Goal: Check status

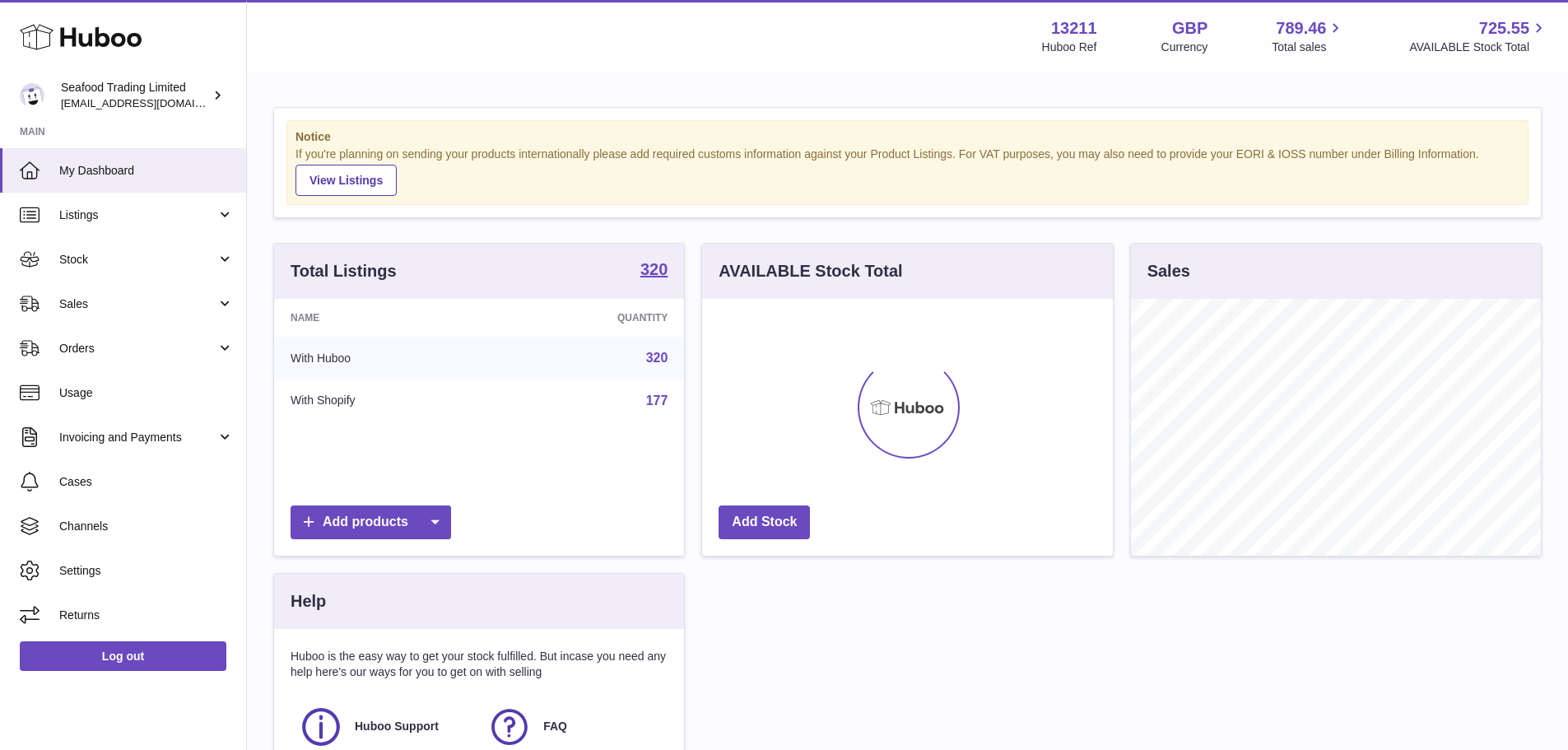
scroll to position [257, 411]
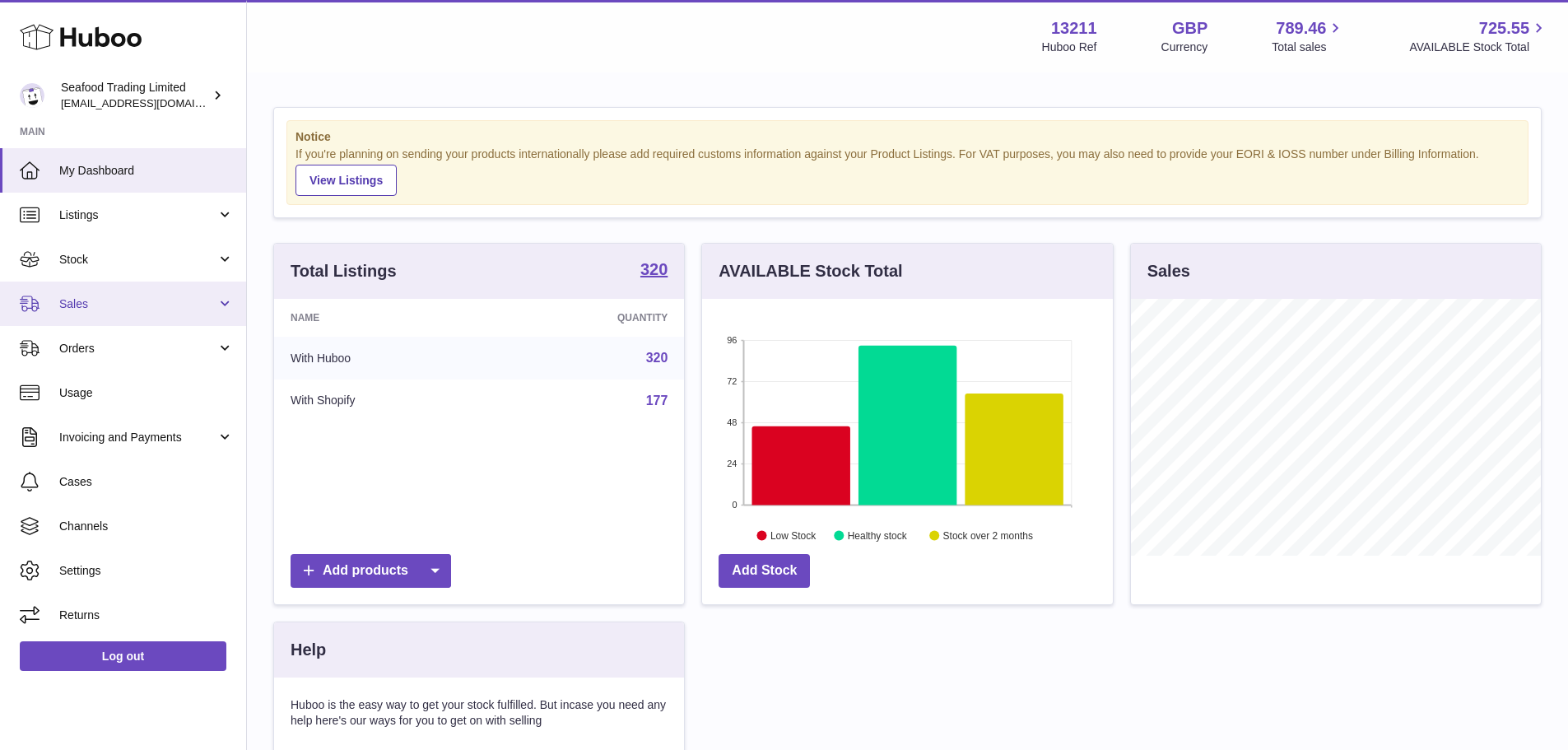
click at [110, 299] on span "Sales" at bounding box center [137, 304] width 157 height 15
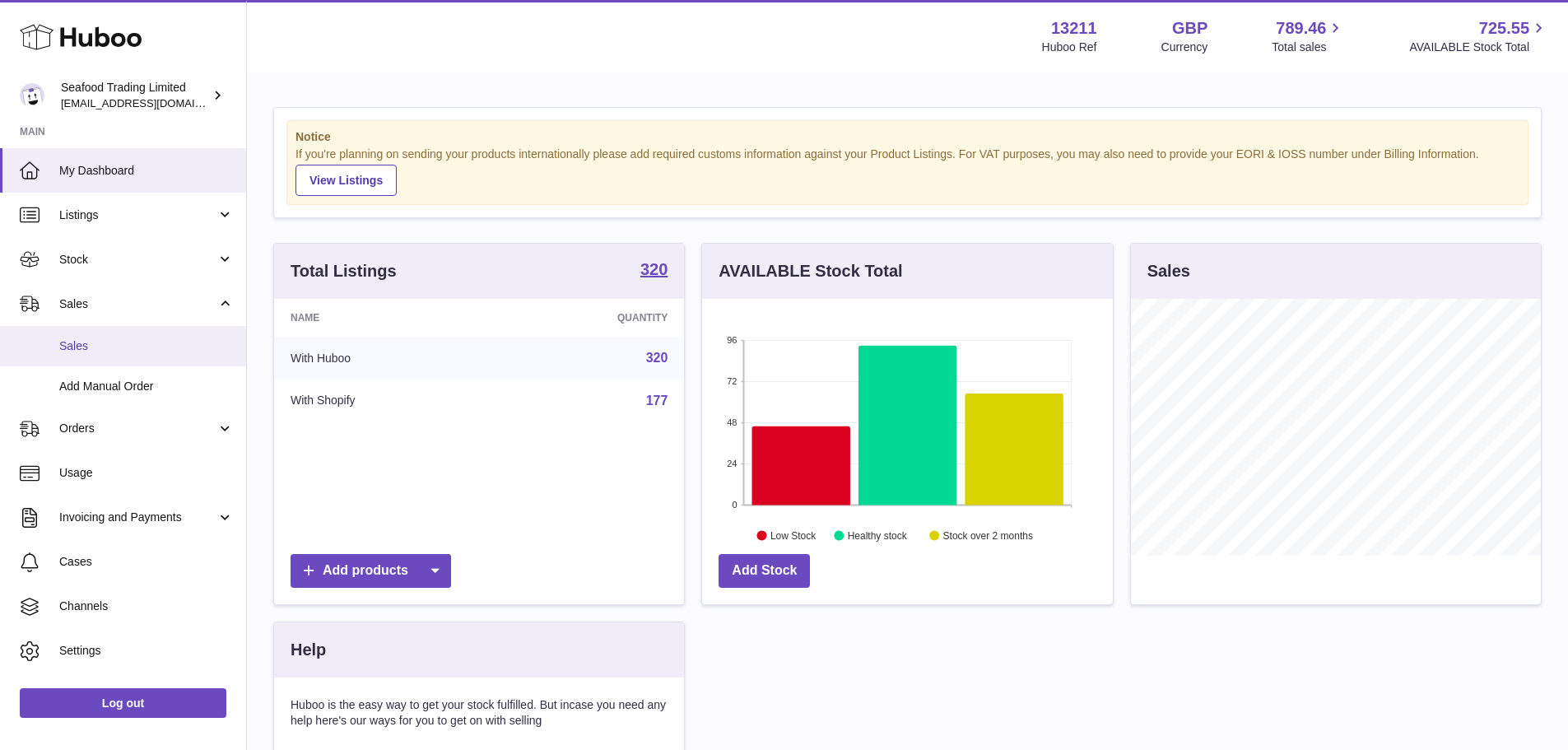
click at [131, 343] on span "Sales" at bounding box center [147, 346] width 175 height 15
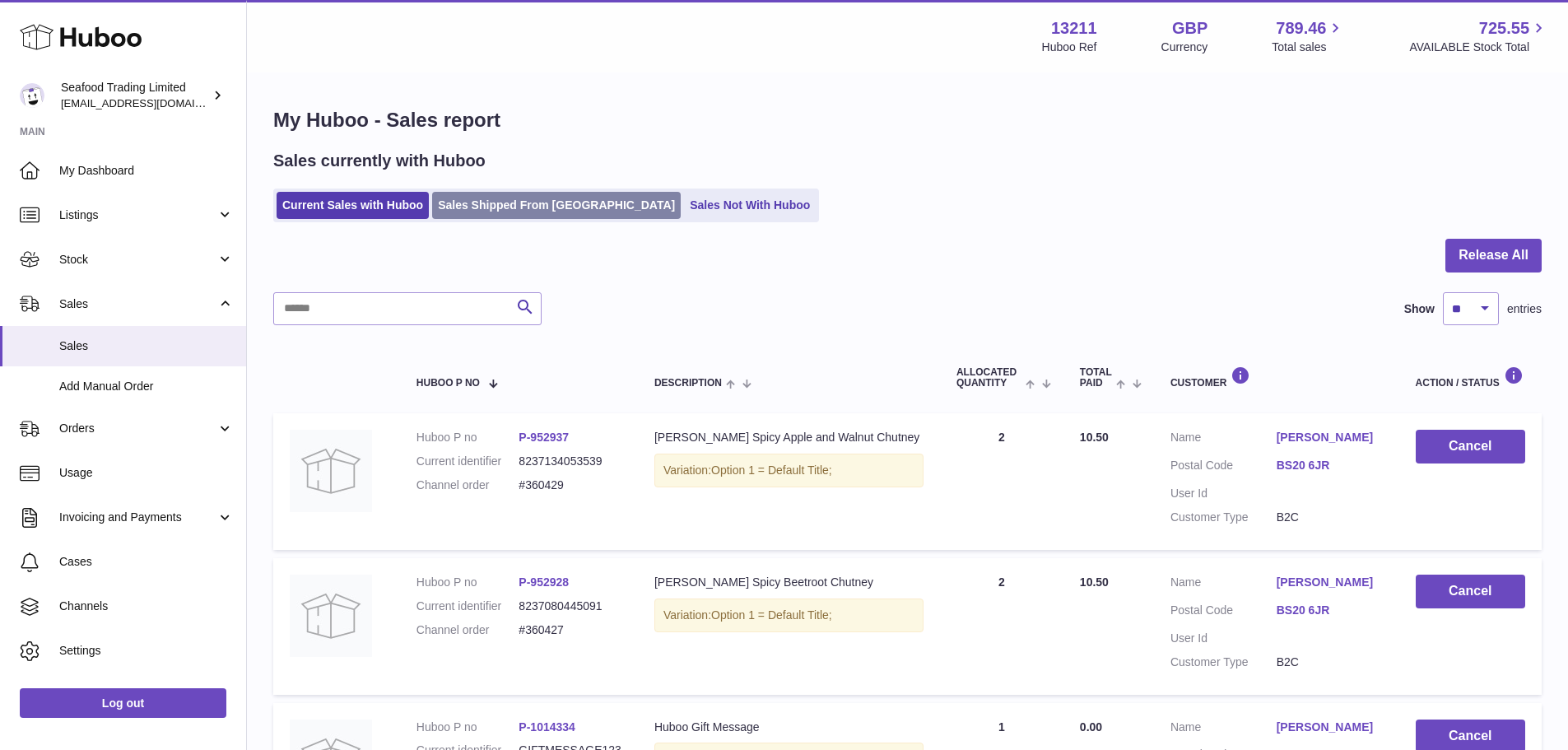
click at [455, 207] on link "Sales Shipped From [GEOGRAPHIC_DATA]" at bounding box center [556, 206] width 249 height 27
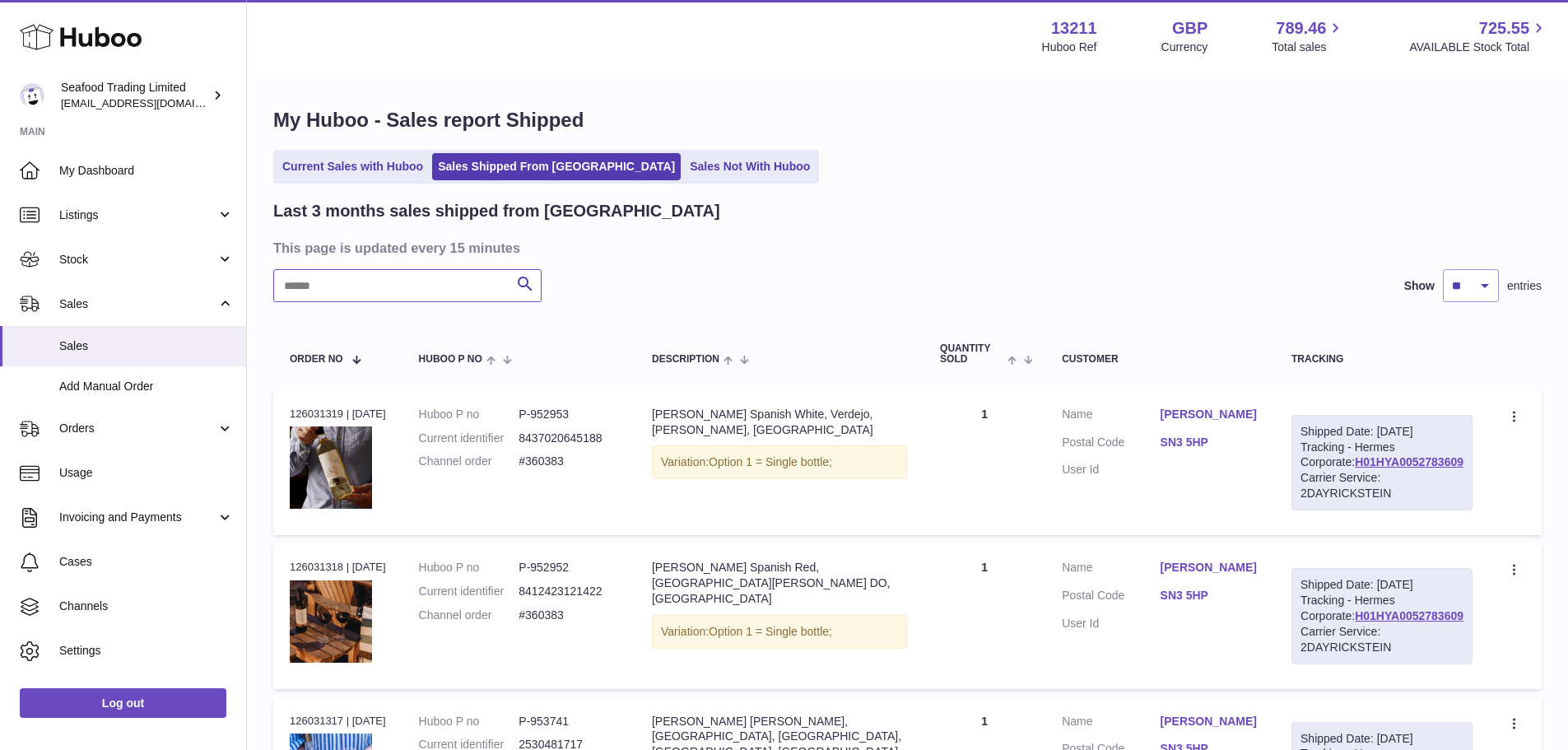
click at [401, 287] on input "text" at bounding box center [407, 285] width 268 height 33
paste input "******"
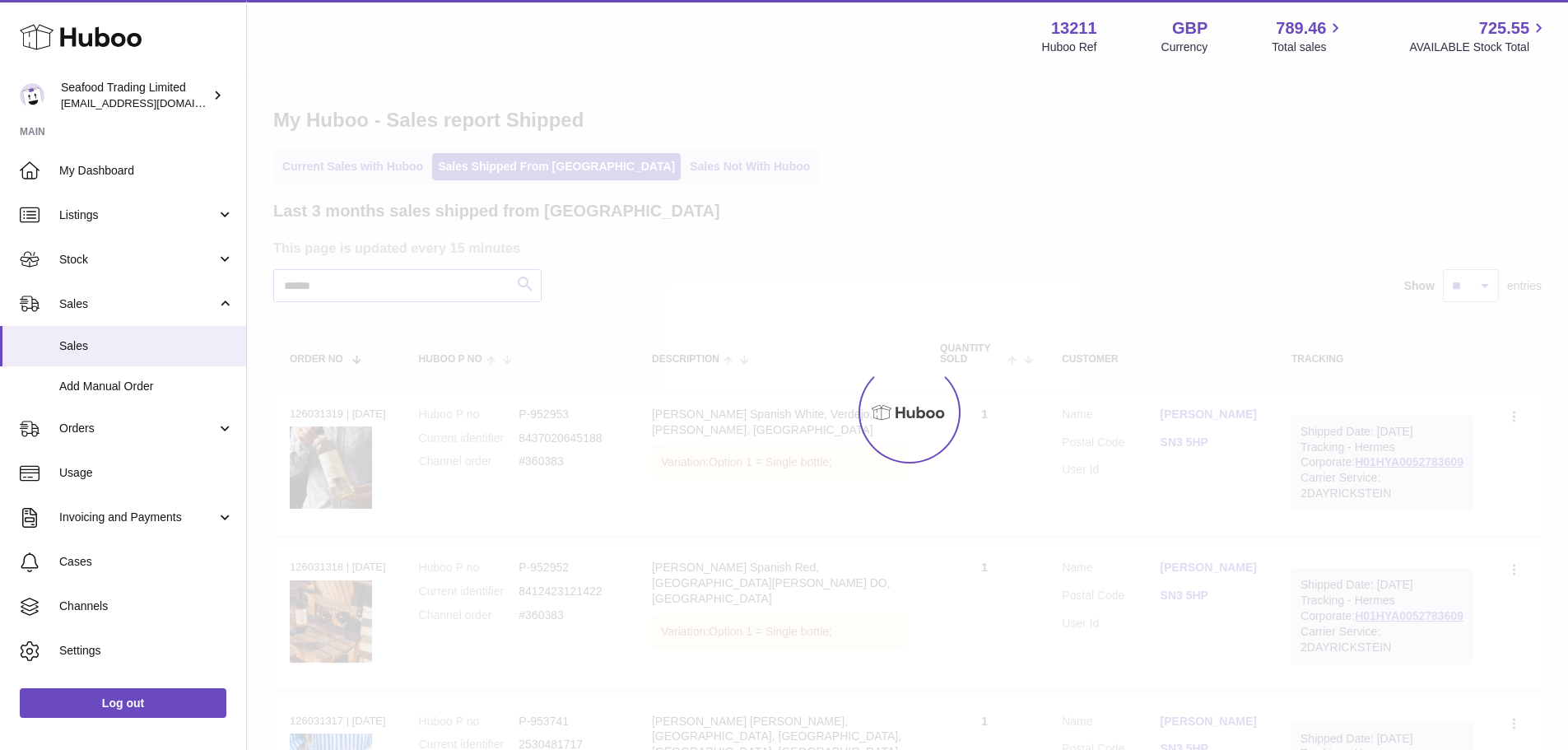
type input "******"
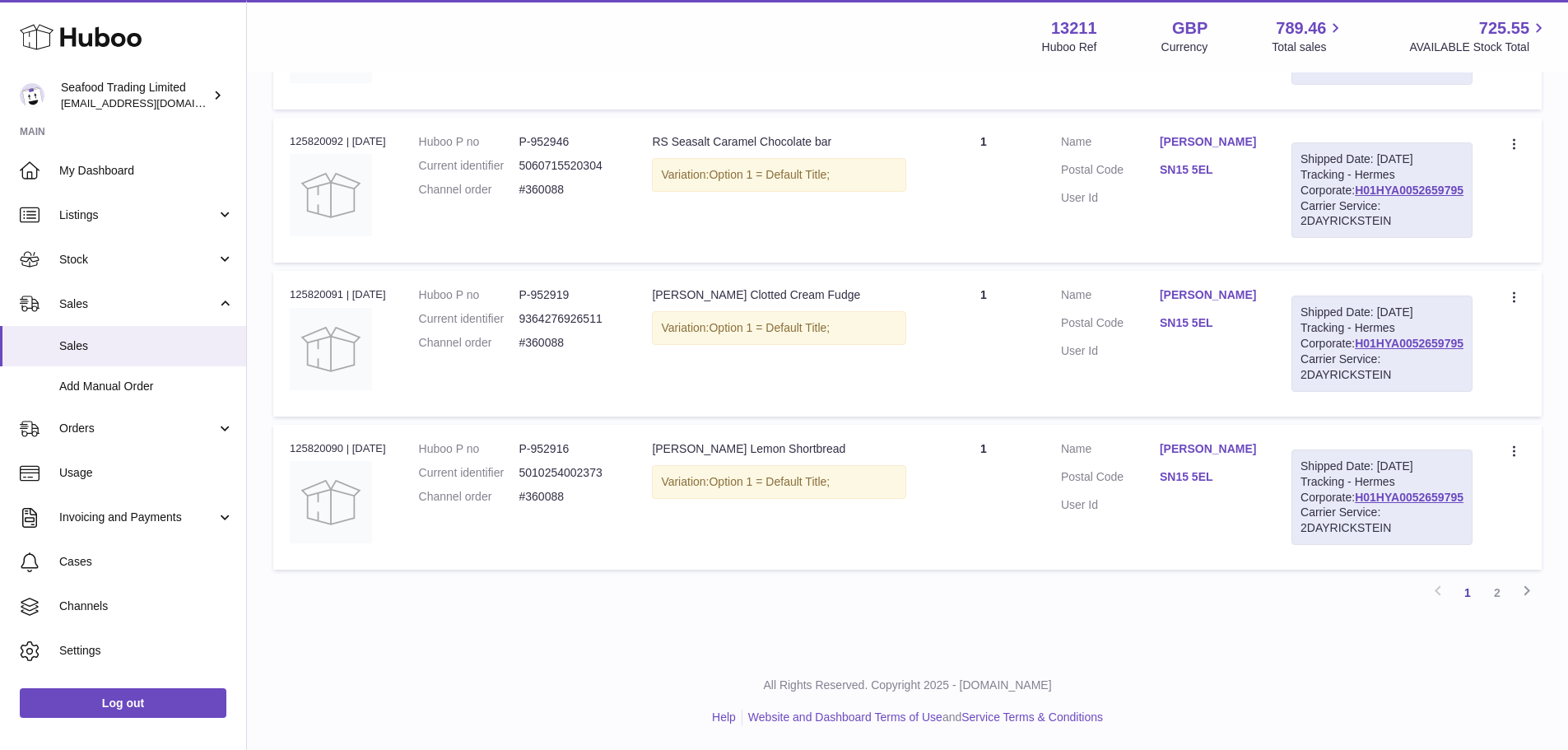
scroll to position [1658, 0]
click at [1498, 591] on link "2" at bounding box center [1497, 592] width 30 height 30
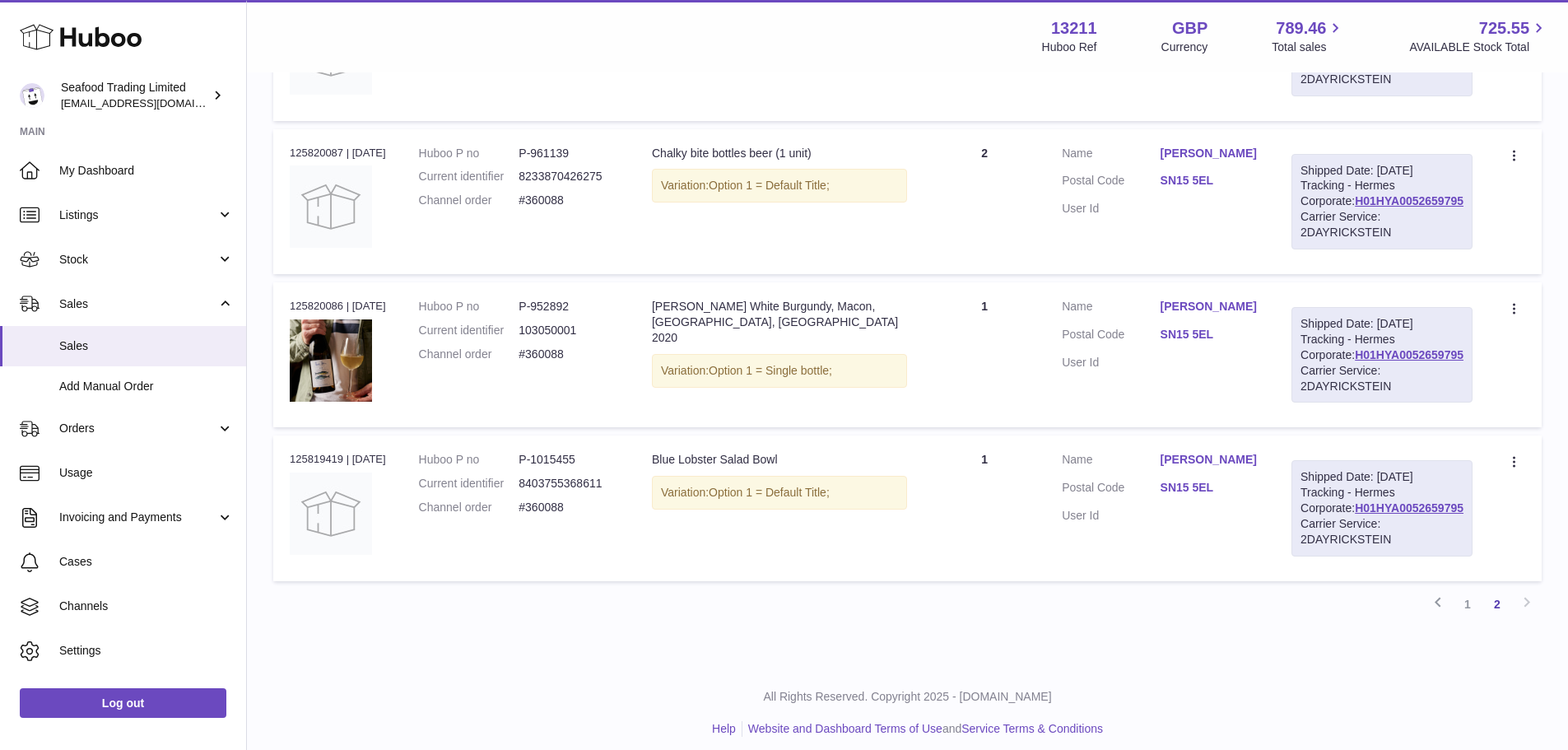
scroll to position [651, 0]
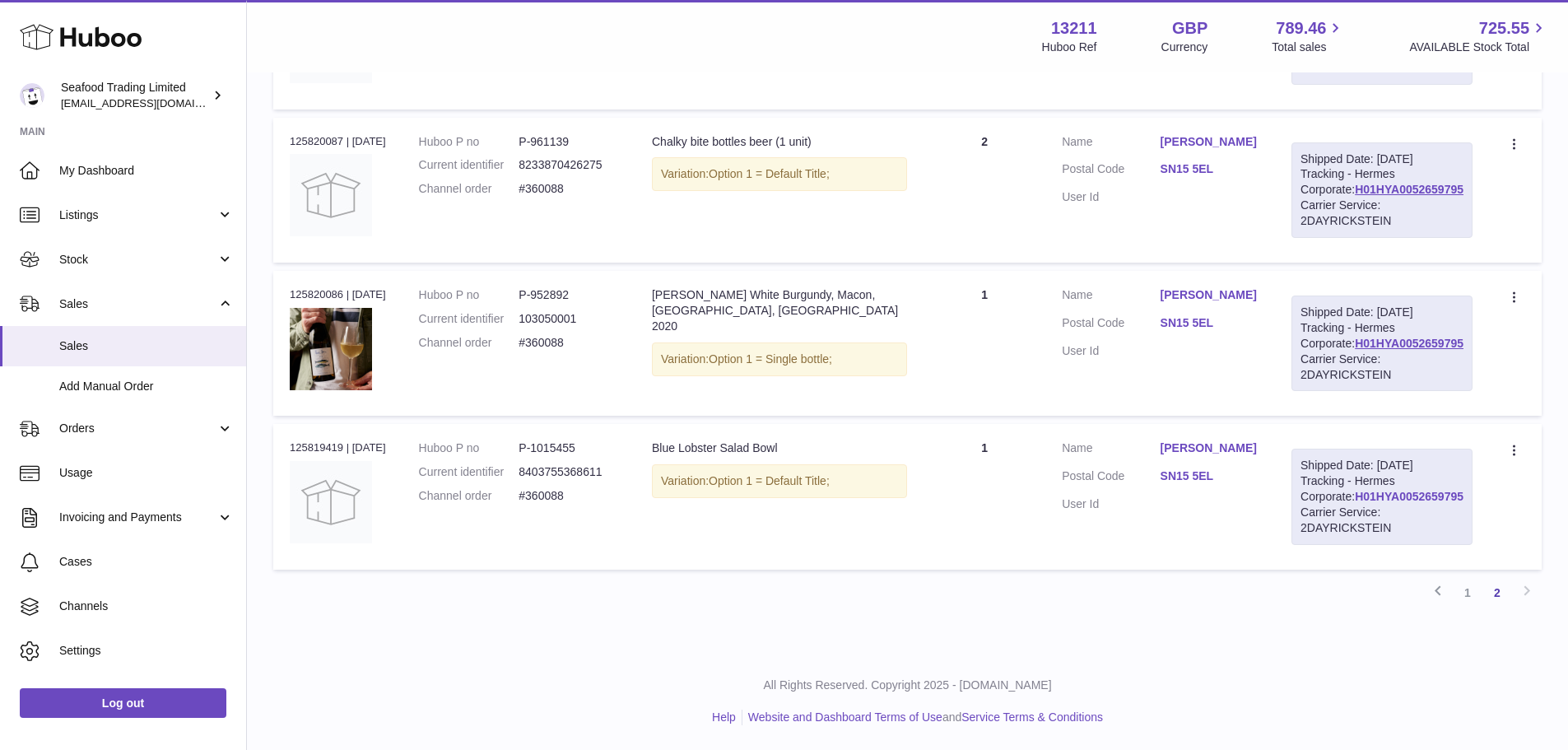
click at [1373, 503] on link "H01HYA0052659795" at bounding box center [1409, 495] width 109 height 13
drag, startPoint x: 1201, startPoint y: 540, endPoint x: 1250, endPoint y: 542, distance: 49.0
click at [1250, 488] on dd "SN15 5EL" at bounding box center [1210, 477] width 98 height 20
copy link "SN15 5EL"
click at [1241, 484] on link "SN15 5EL" at bounding box center [1210, 476] width 98 height 15
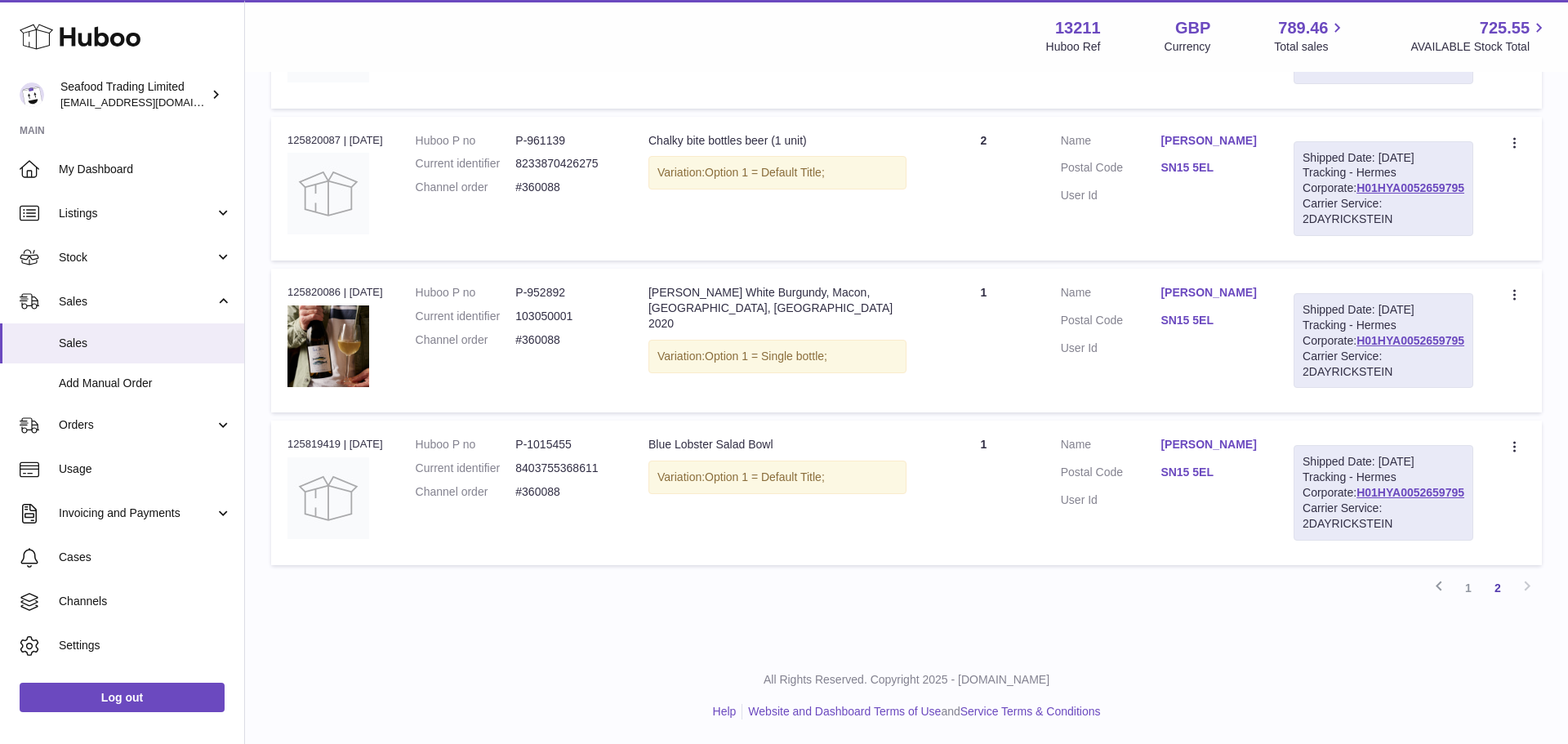
click at [1000, 451] on div at bounding box center [784, 372] width 1568 height 744
